Goal: Task Accomplishment & Management: Use online tool/utility

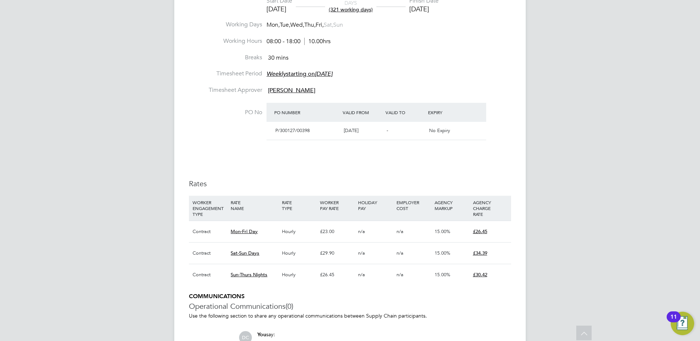
click at [596, 110] on div "DC [PERSON_NAME] Notifications 20 Applications: Network Team Members Businesses…" at bounding box center [350, 81] width 700 height 749
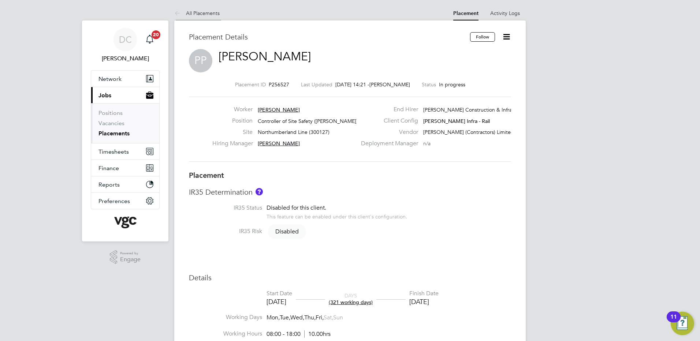
click at [205, 11] on link "All Placements" at bounding box center [196, 13] width 45 height 7
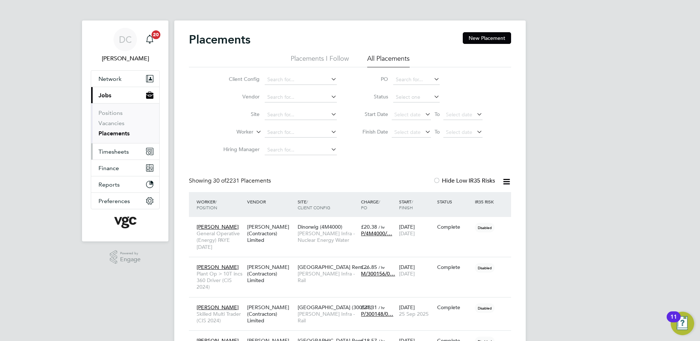
click at [113, 153] on span "Timesheets" at bounding box center [113, 151] width 30 height 7
click at [116, 151] on span "Timesheets" at bounding box center [113, 151] width 30 height 7
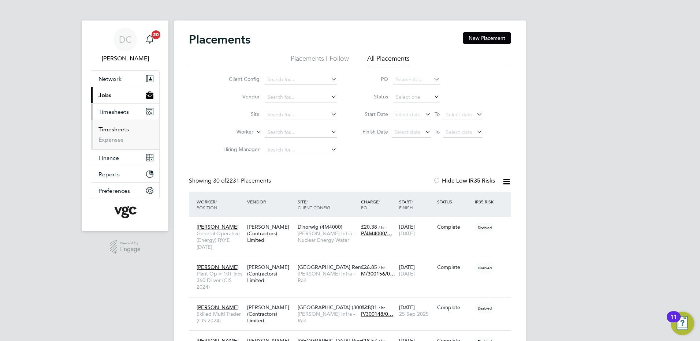
click at [116, 129] on link "Timesheets" at bounding box center [113, 129] width 30 height 7
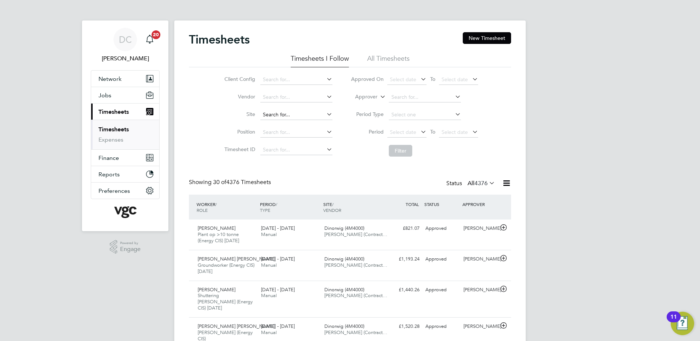
click at [276, 116] on input at bounding box center [296, 115] width 72 height 10
click at [293, 125] on b "[GEOGRAPHIC_DATA]" at bounding box center [288, 125] width 53 height 6
type input "Northumberland Line (300127)"
click at [478, 39] on button "New Timesheet" at bounding box center [487, 38] width 48 height 12
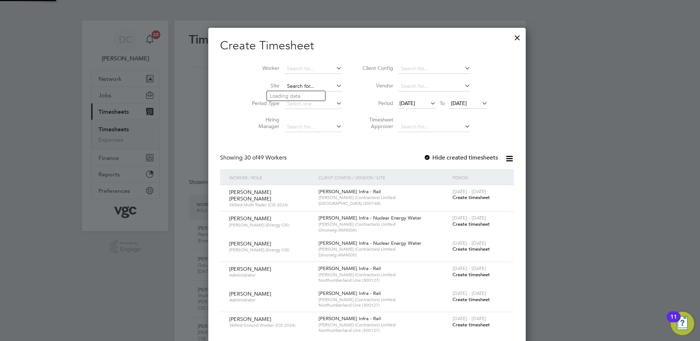
click at [289, 85] on input at bounding box center [312, 86] width 57 height 10
click at [294, 93] on b "Northumber" at bounding box center [284, 96] width 29 height 6
type input "Northumberland Line (300127)"
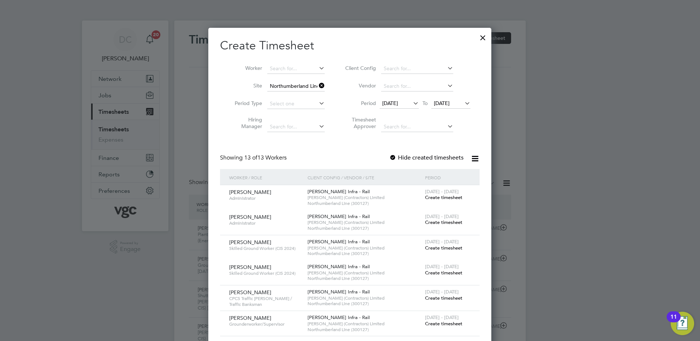
click at [398, 103] on span "[DATE]" at bounding box center [390, 103] width 16 height 7
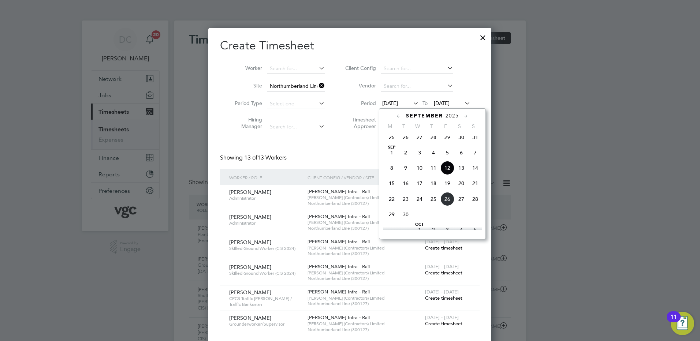
click at [460, 158] on span "6" at bounding box center [461, 153] width 14 height 14
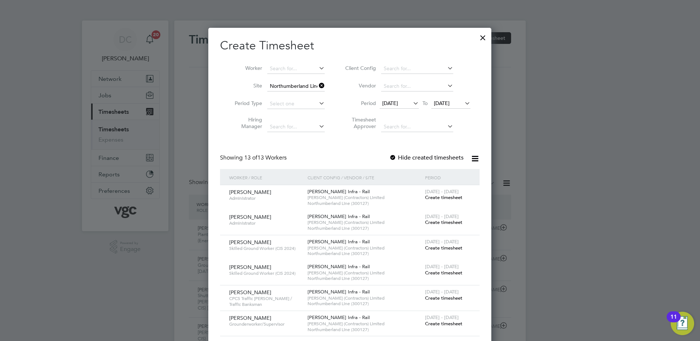
click at [442, 102] on span "[DATE]" at bounding box center [442, 103] width 16 height 7
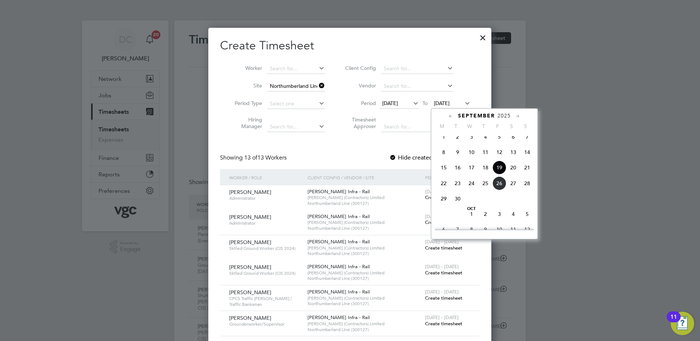
click at [500, 157] on span "12" at bounding box center [499, 152] width 14 height 14
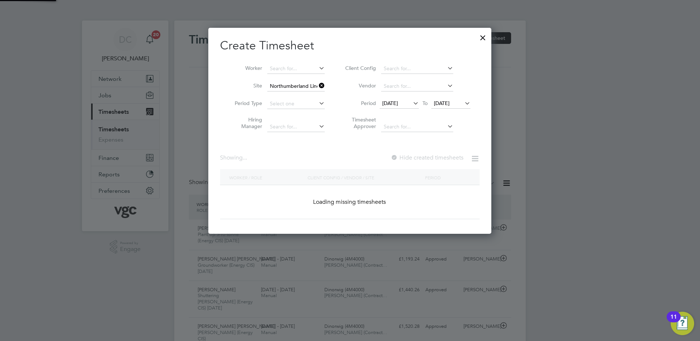
scroll to position [452, 283]
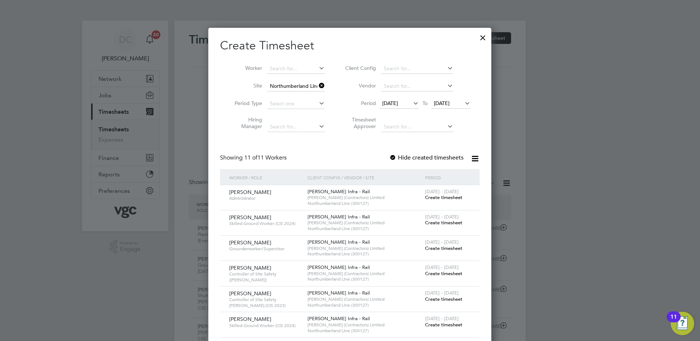
click at [393, 156] on div at bounding box center [392, 157] width 7 height 7
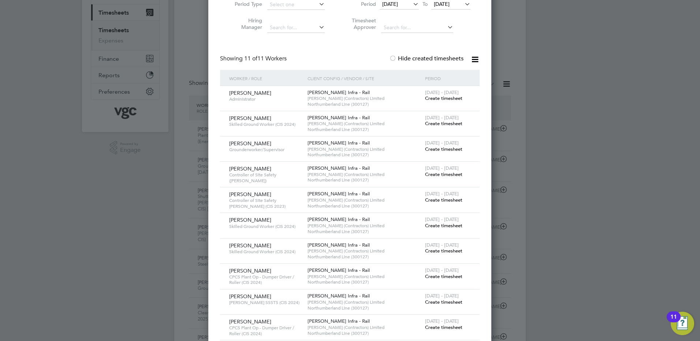
scroll to position [88, 0]
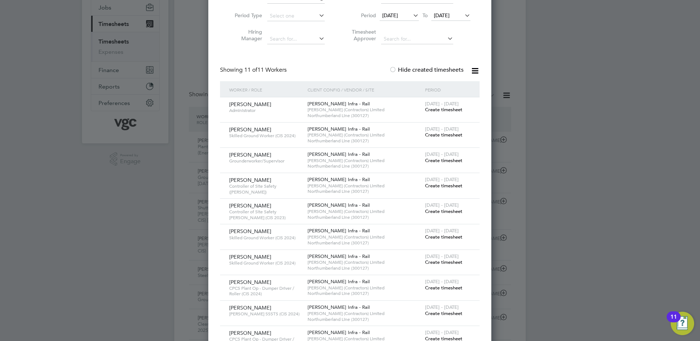
click at [395, 71] on div at bounding box center [392, 70] width 7 height 7
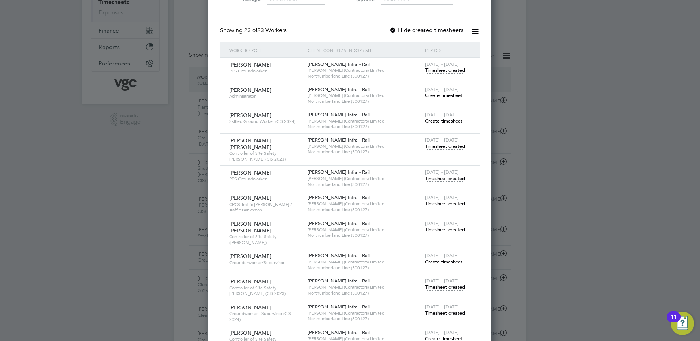
scroll to position [146, 0]
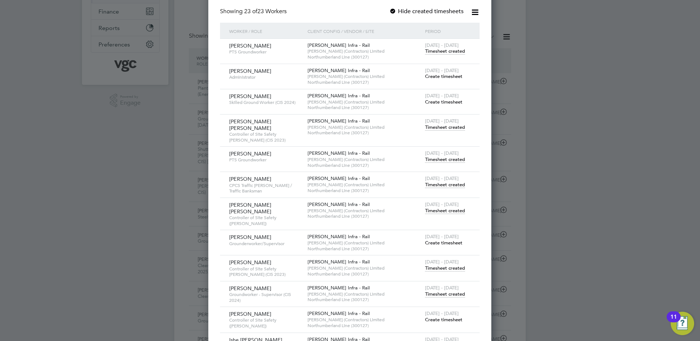
click at [453, 265] on span "Timesheet created" at bounding box center [445, 268] width 40 height 7
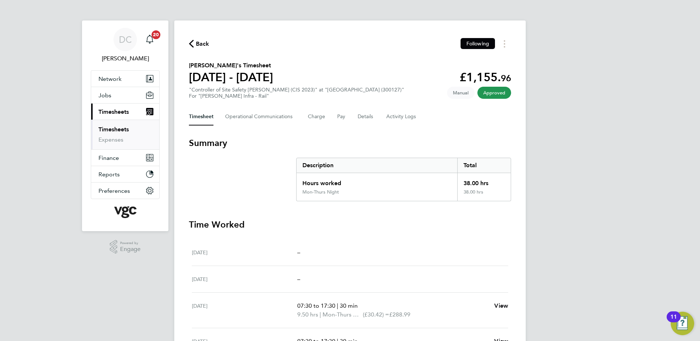
click at [609, 229] on div "DC [PERSON_NAME] Notifications 20 Applications: Network Team Members Businesses…" at bounding box center [350, 263] width 700 height 526
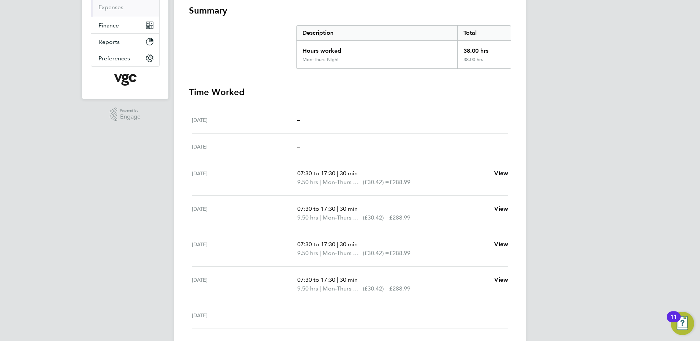
scroll to position [146, 0]
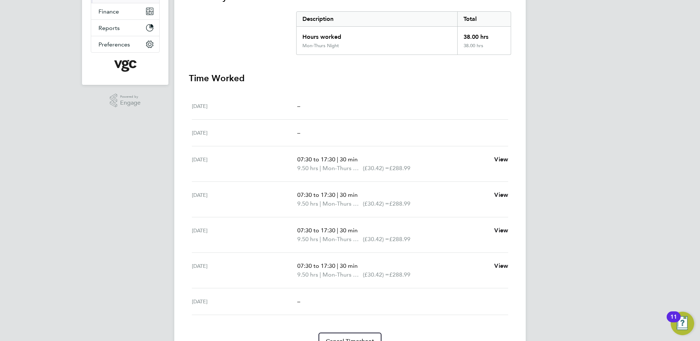
click at [595, 136] on div "DC [PERSON_NAME] Notifications 20 Applications: Network Team Members Businesses…" at bounding box center [350, 117] width 700 height 526
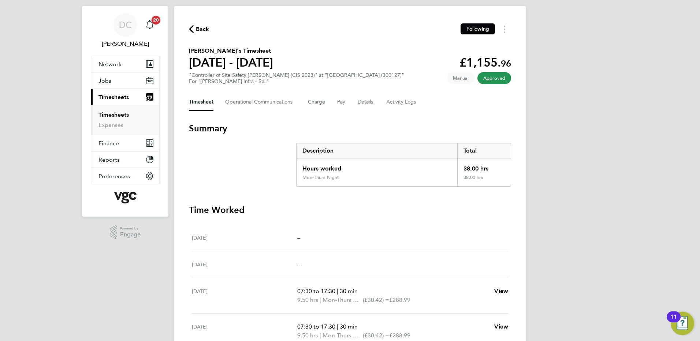
scroll to position [0, 0]
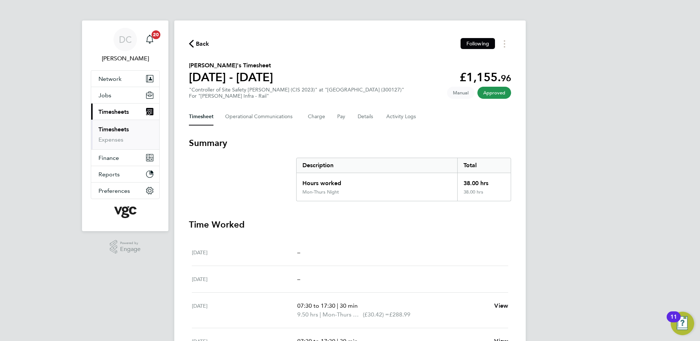
click at [197, 42] on span "Back" at bounding box center [203, 44] width 14 height 9
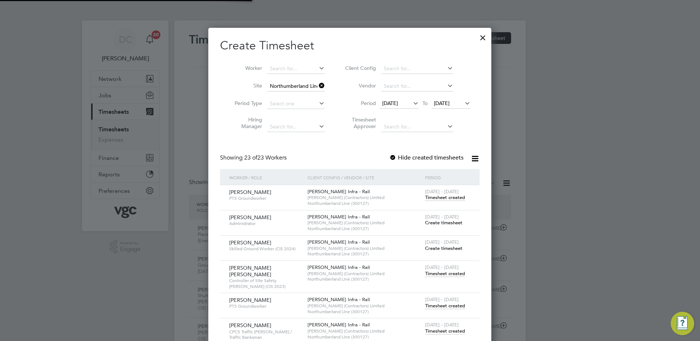
scroll to position [19, 64]
click at [398, 105] on span "[DATE]" at bounding box center [390, 103] width 16 height 7
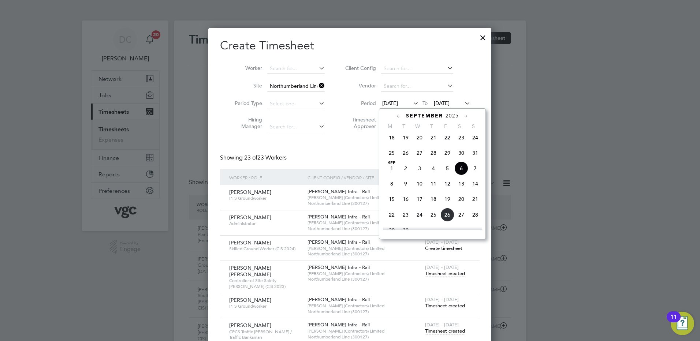
click at [461, 158] on span "30" at bounding box center [461, 153] width 14 height 14
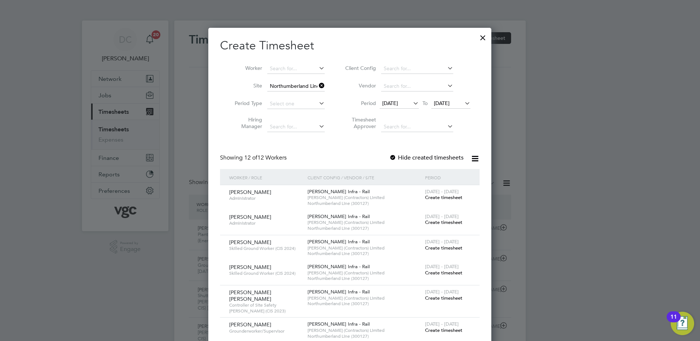
click at [449, 102] on span "[DATE]" at bounding box center [442, 103] width 16 height 7
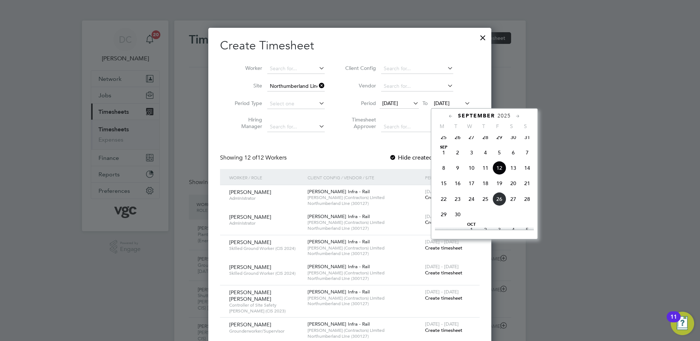
click at [498, 158] on span "5" at bounding box center [499, 153] width 14 height 14
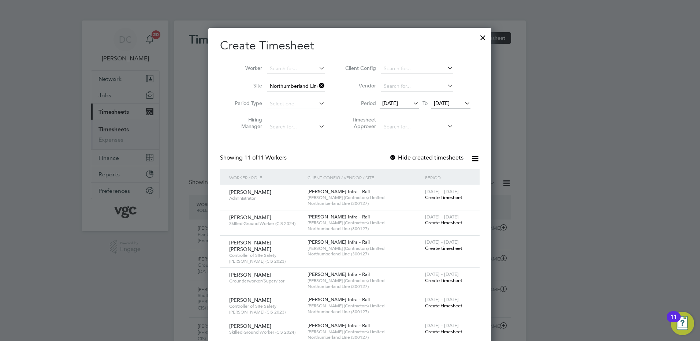
click at [567, 225] on div at bounding box center [350, 170] width 700 height 341
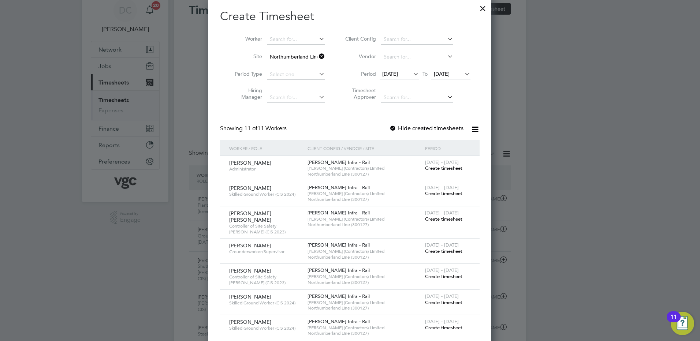
click at [395, 128] on div at bounding box center [392, 128] width 7 height 7
click at [532, 253] on div at bounding box center [350, 170] width 700 height 341
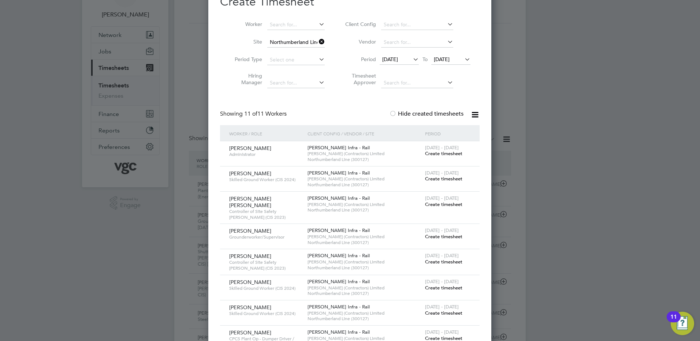
click at [393, 113] on div at bounding box center [392, 114] width 7 height 7
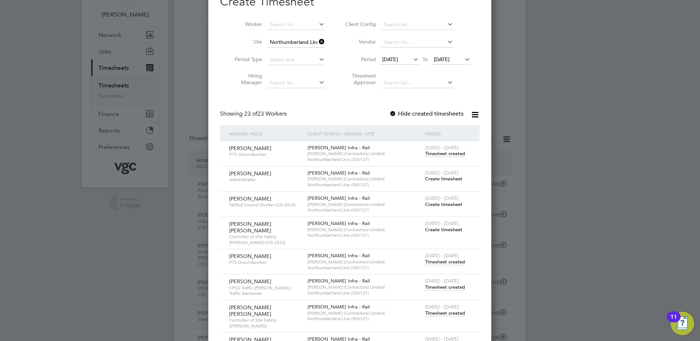
click at [600, 175] on div at bounding box center [350, 170] width 700 height 341
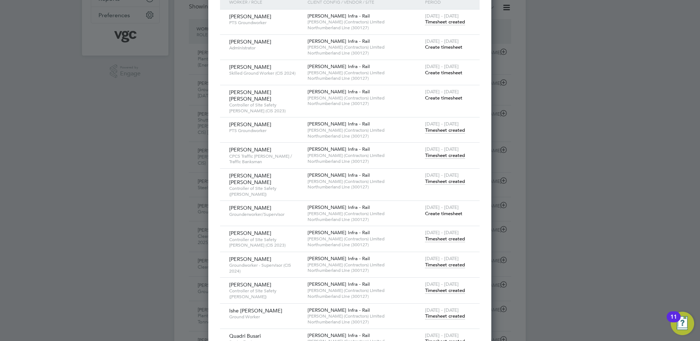
click at [455, 236] on span "Timesheet created" at bounding box center [445, 239] width 40 height 7
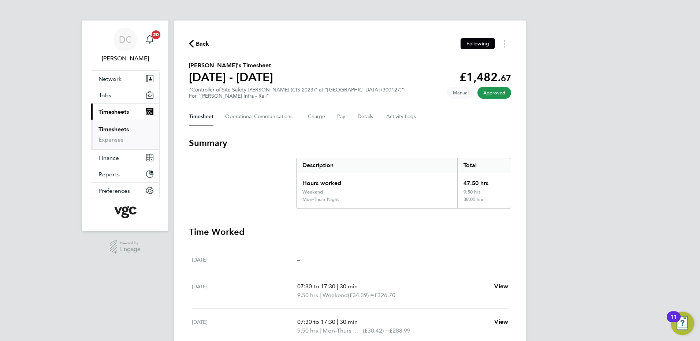
click at [651, 210] on div "DC [PERSON_NAME] Notifications 20 Applications: Network Team Members Businesses…" at bounding box center [350, 271] width 700 height 542
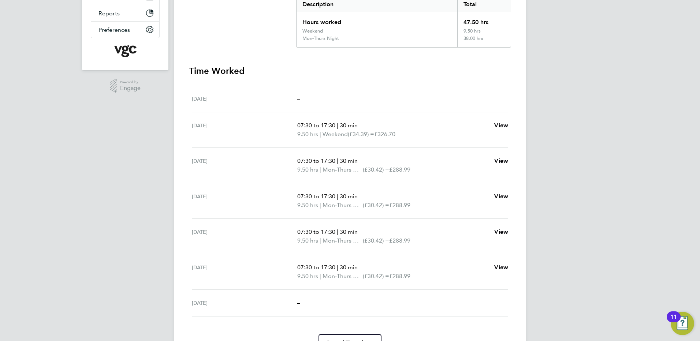
click at [344, 168] on span "Mon-Thurs Night" at bounding box center [342, 169] width 40 height 9
click at [628, 58] on div "DC [PERSON_NAME] Notifications 20 Applications: Network Team Members Businesses…" at bounding box center [350, 110] width 700 height 542
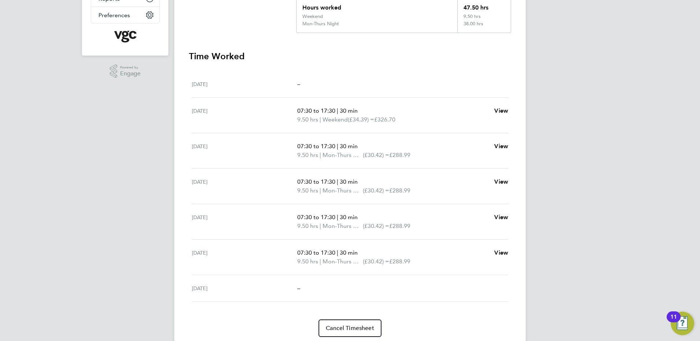
click at [627, 61] on div "DC [PERSON_NAME] Notifications 20 Applications: Network Team Members Businesses…" at bounding box center [350, 95] width 700 height 542
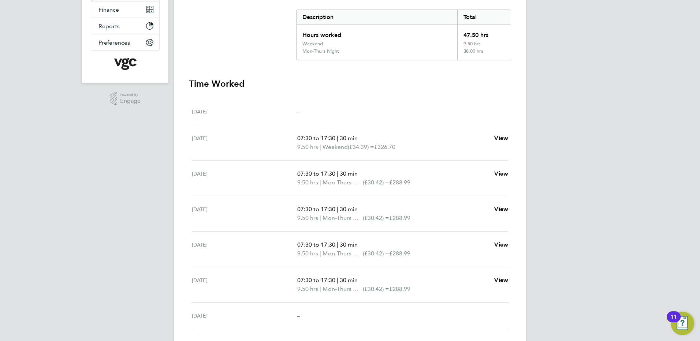
scroll to position [146, 0]
click at [629, 46] on div "DC [PERSON_NAME] Notifications 20 Applications: Network Team Members Businesses…" at bounding box center [350, 125] width 700 height 542
